Goal: Task Accomplishment & Management: Complete application form

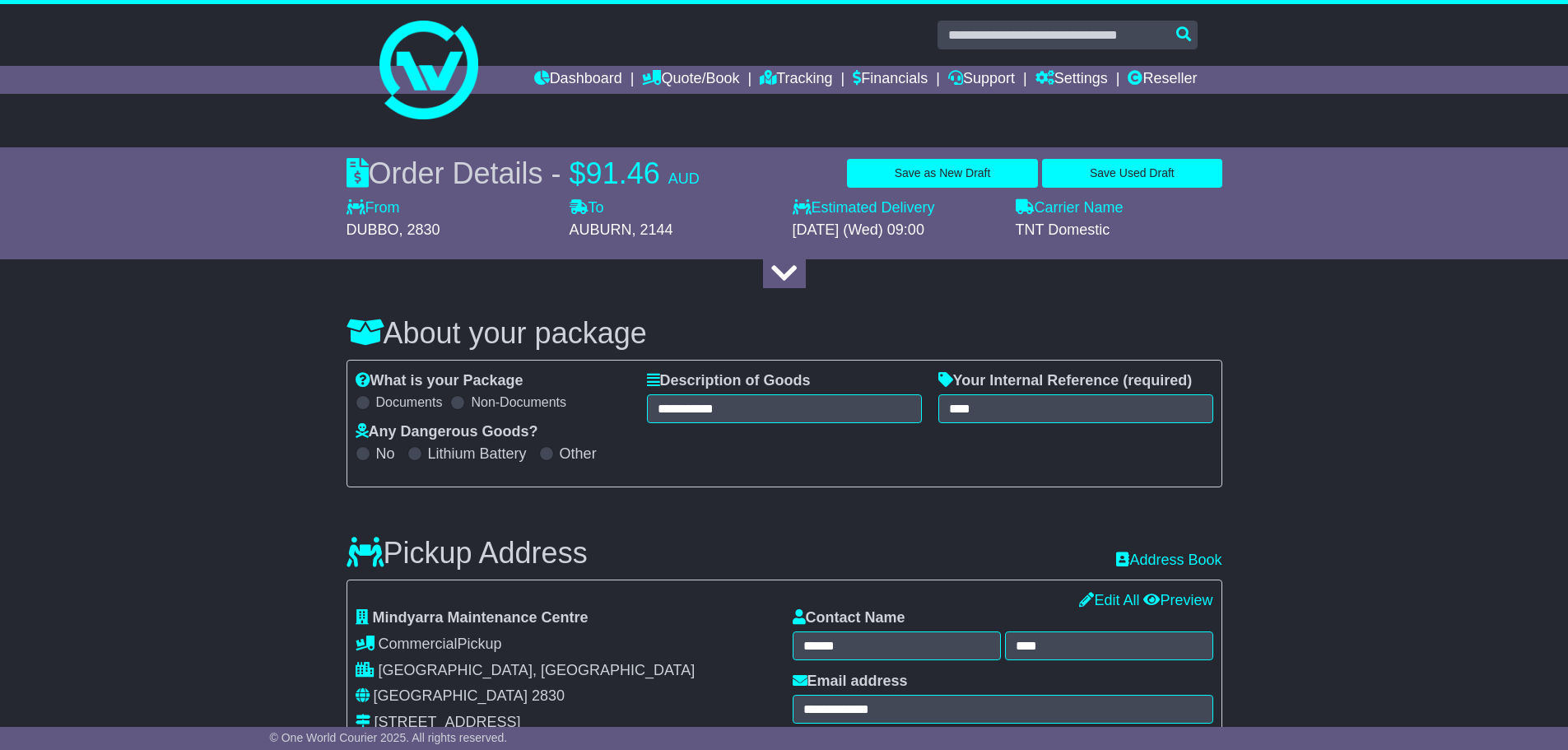
select select "***"
drag, startPoint x: 0, startPoint y: 0, endPoint x: 1324, endPoint y: 233, distance: 1344.3
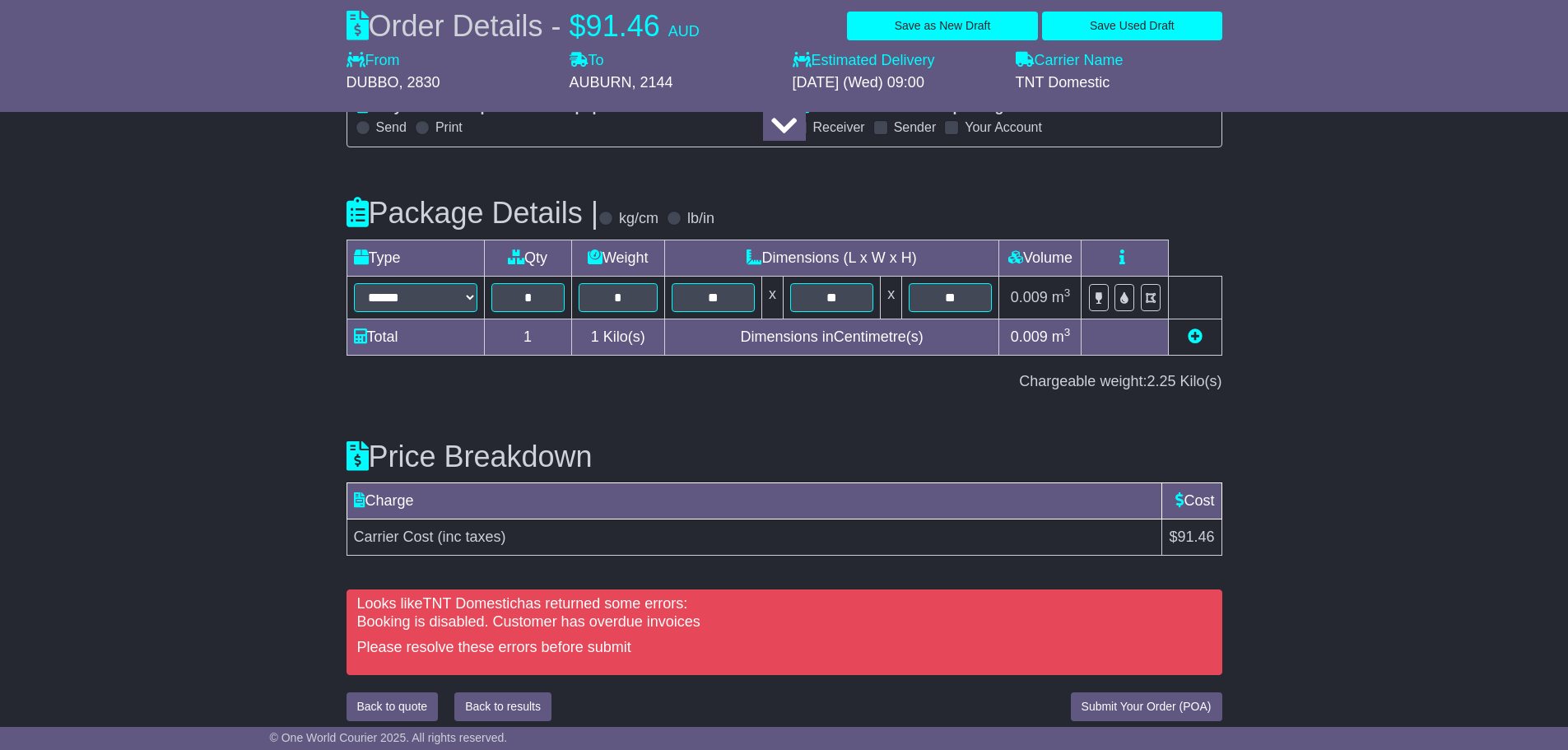
scroll to position [1732, 0]
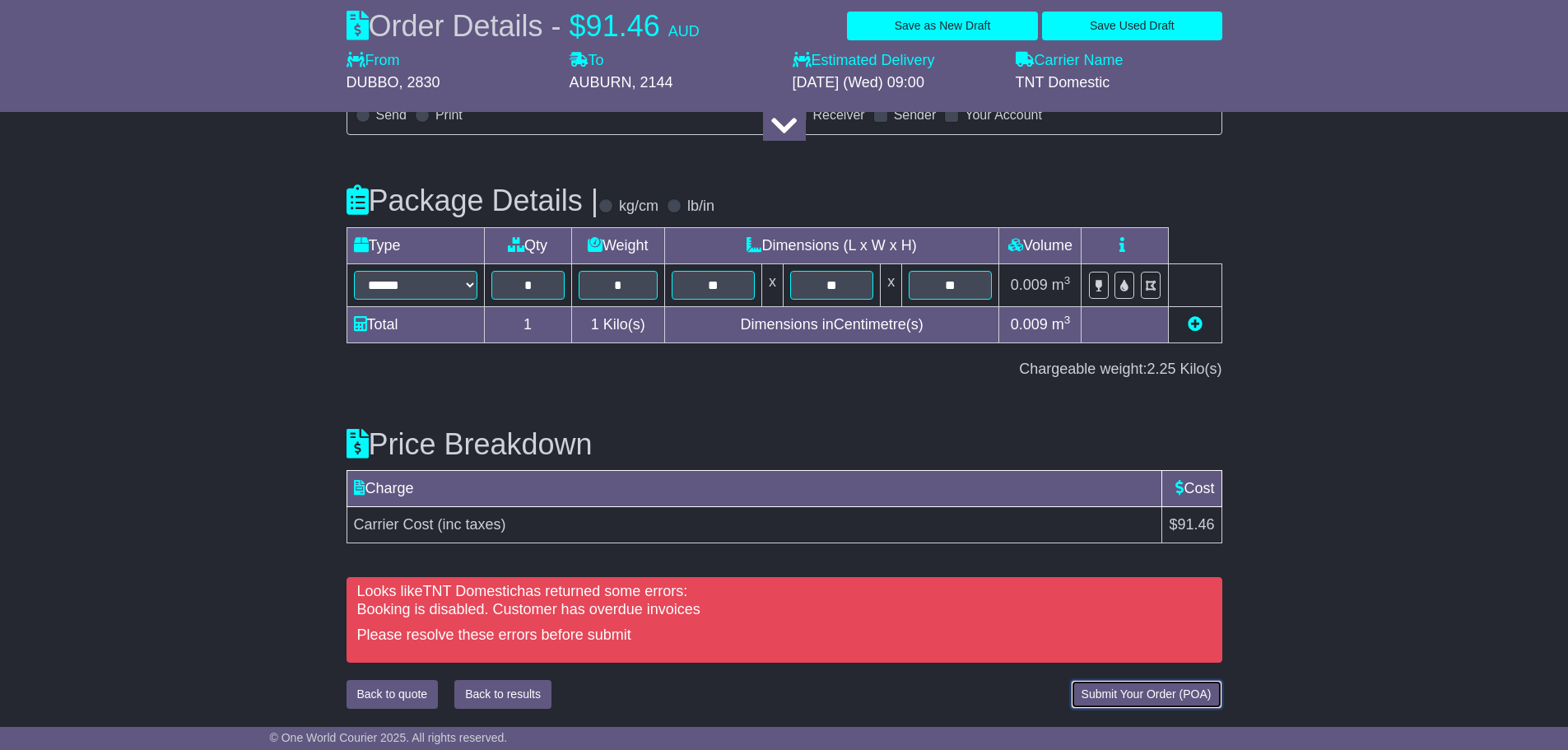
click at [1147, 694] on span "Submit Your Order (POA)" at bounding box center [1146, 693] width 130 height 13
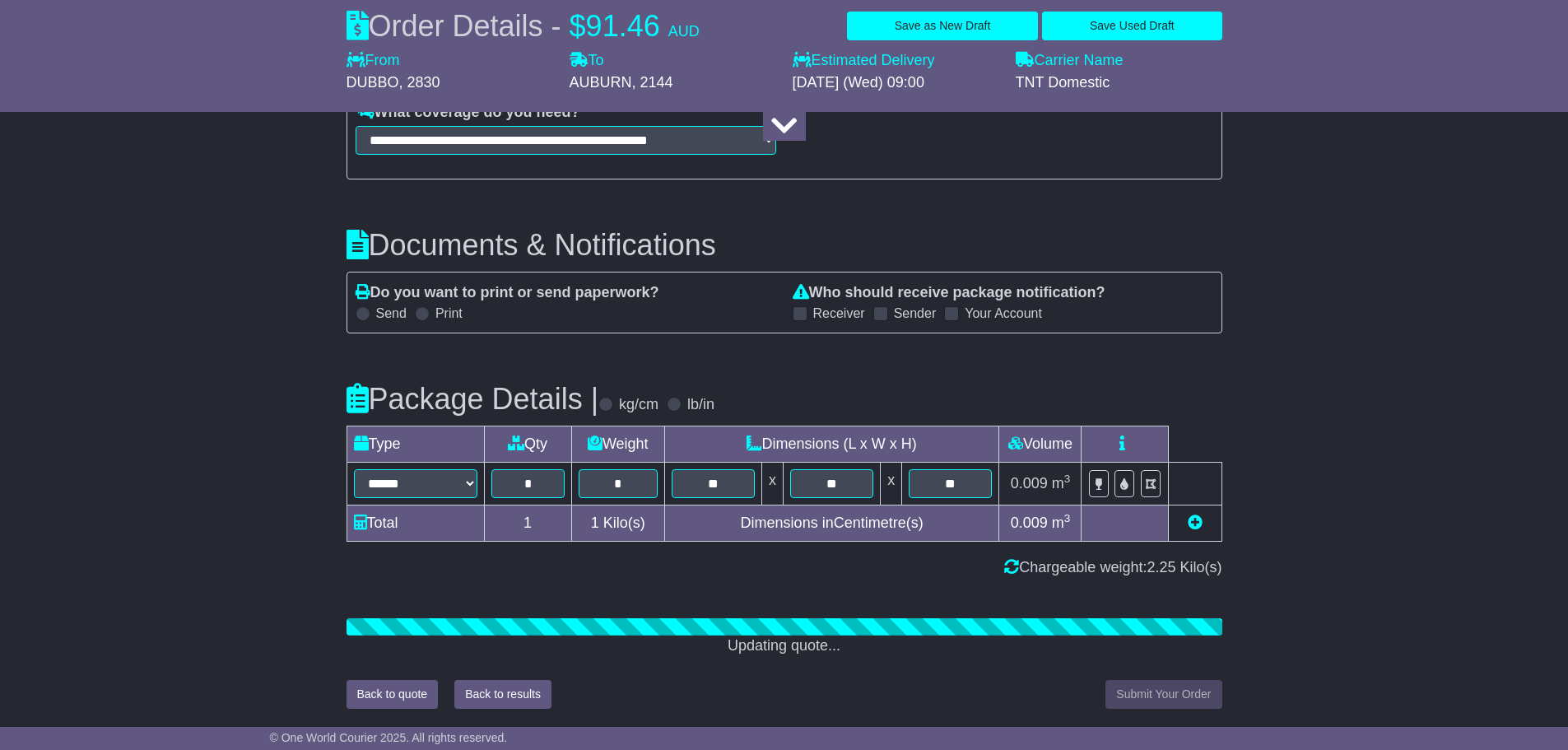
scroll to position [1690, 0]
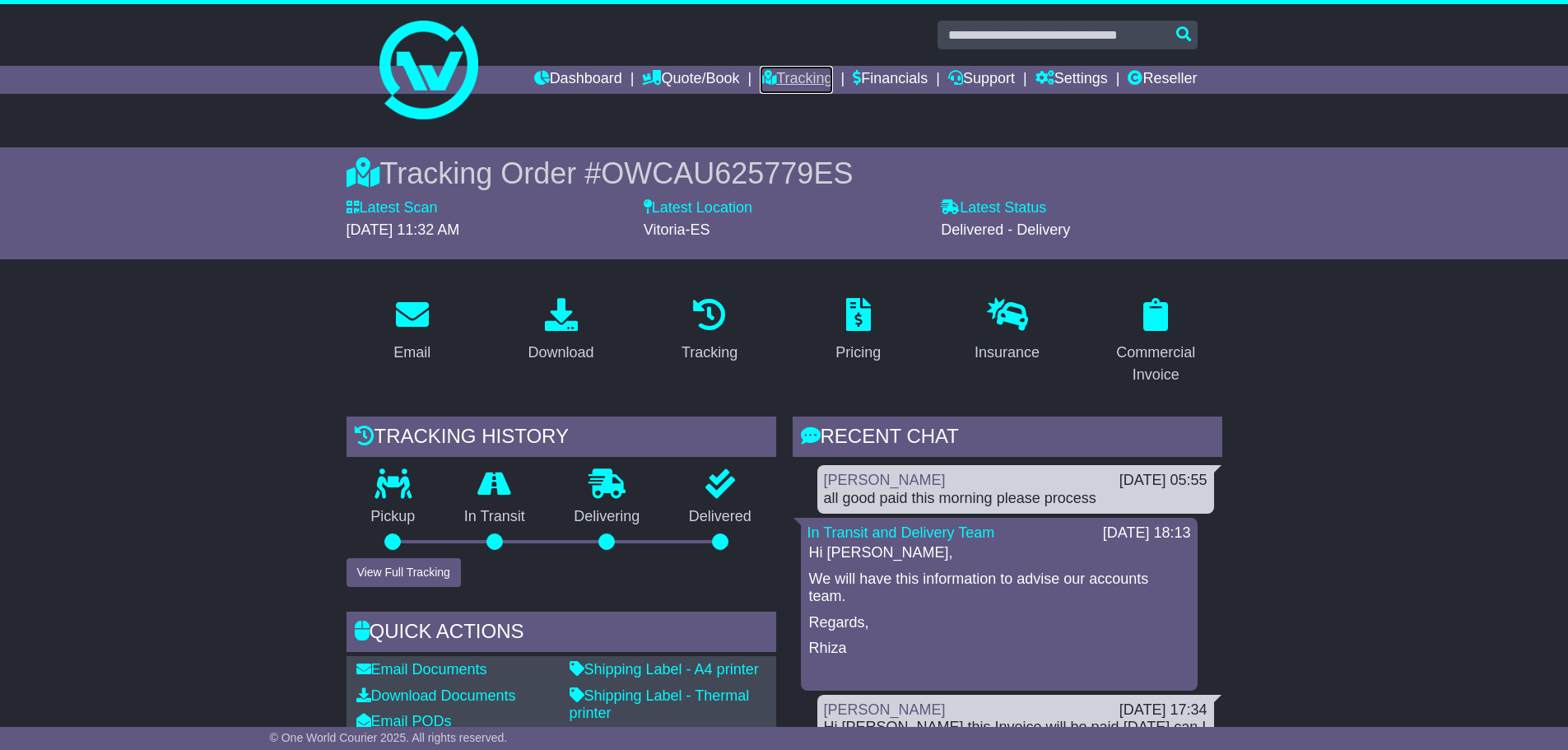
click at [789, 78] on link "Tracking" at bounding box center [795, 80] width 72 height 28
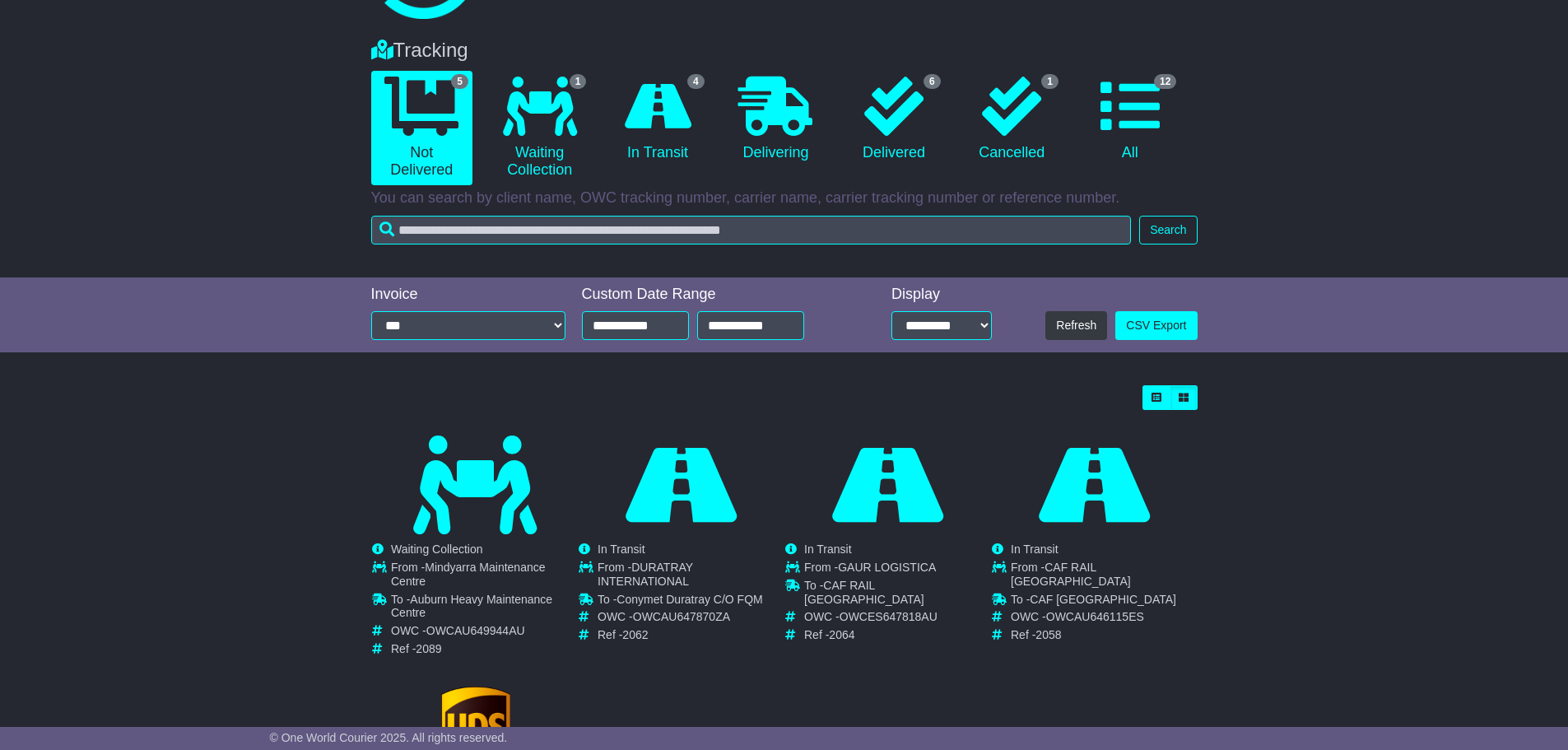
scroll to position [247, 0]
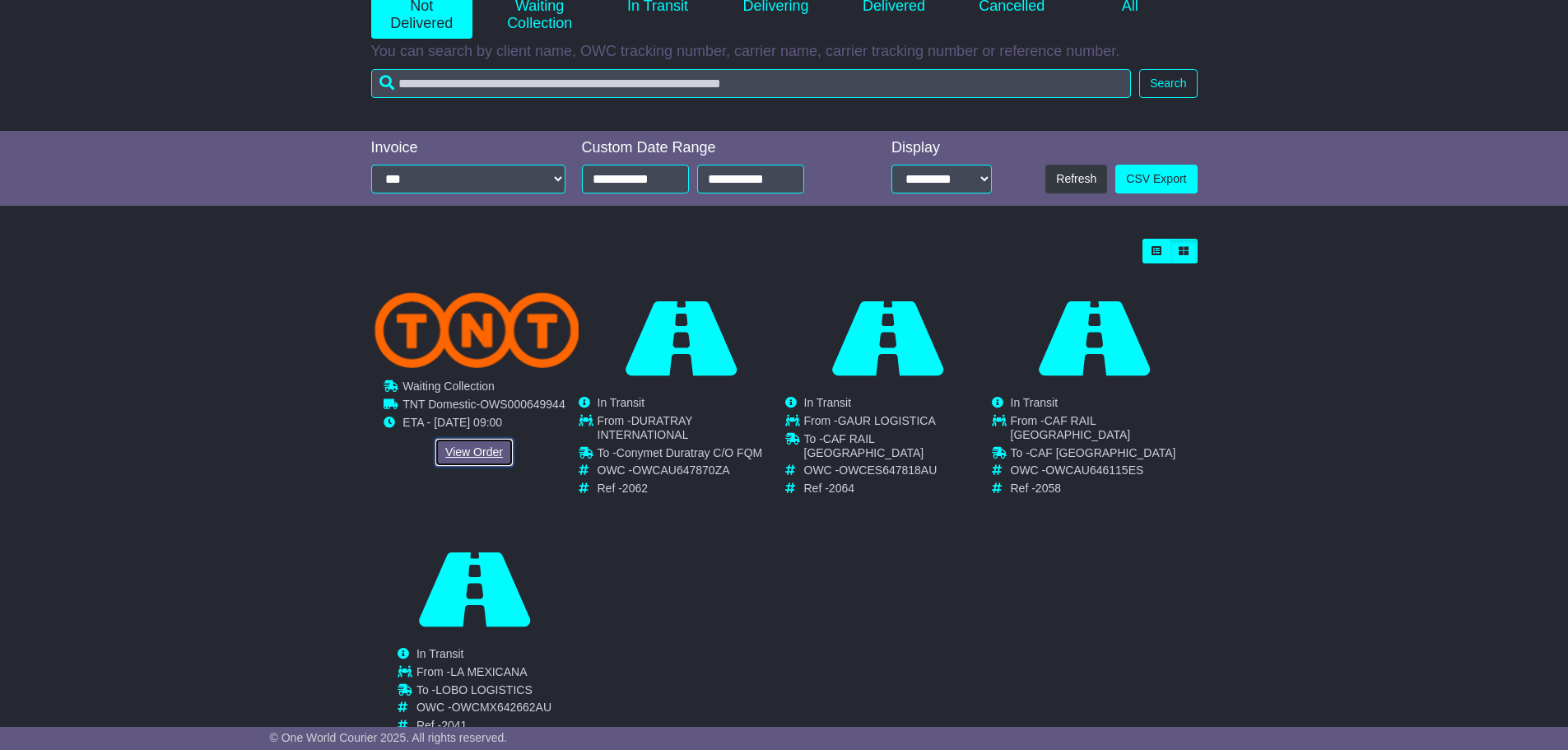
click at [461, 454] on link "View Order" at bounding box center [474, 452] width 79 height 29
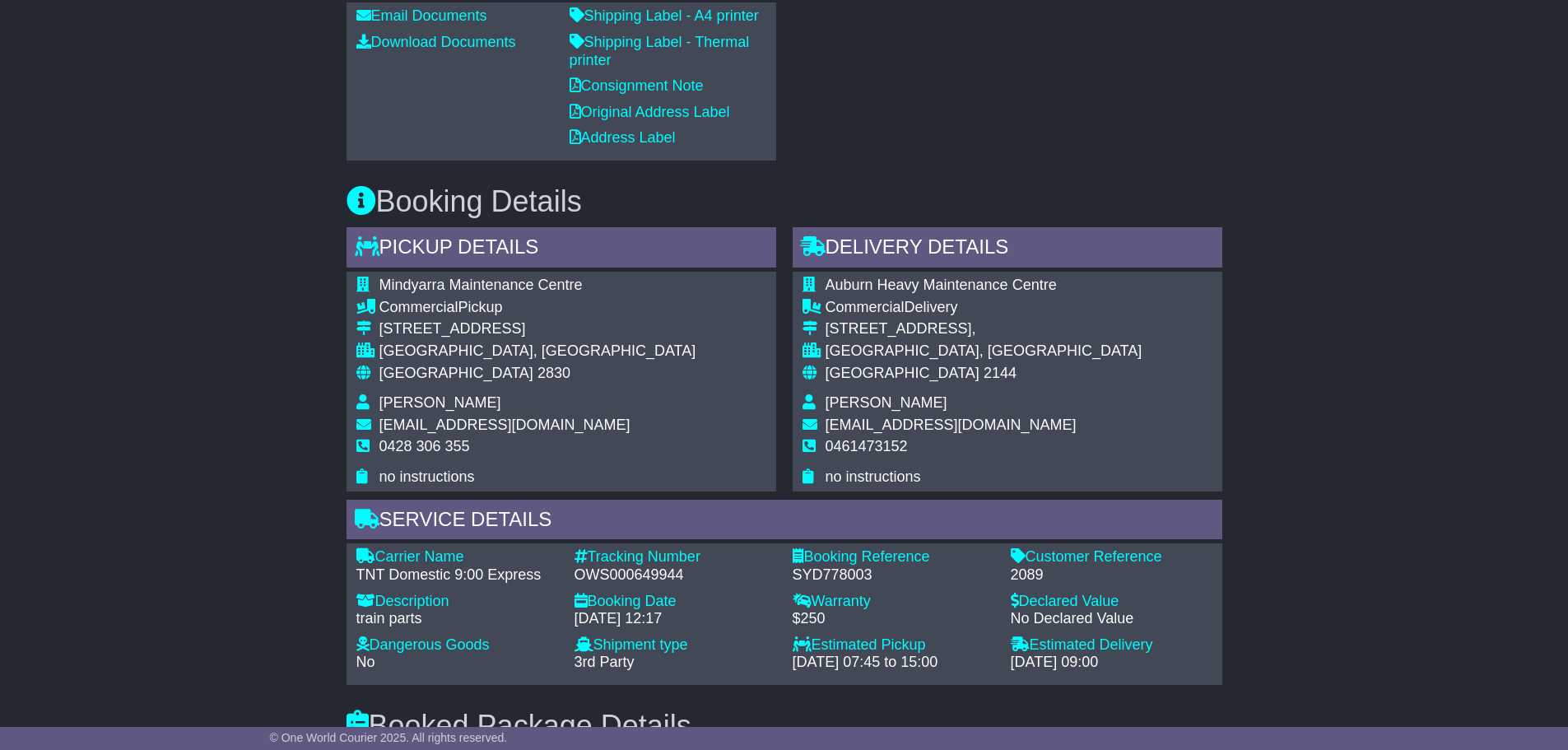
scroll to position [823, 0]
